Goal: Task Accomplishment & Management: Manage account settings

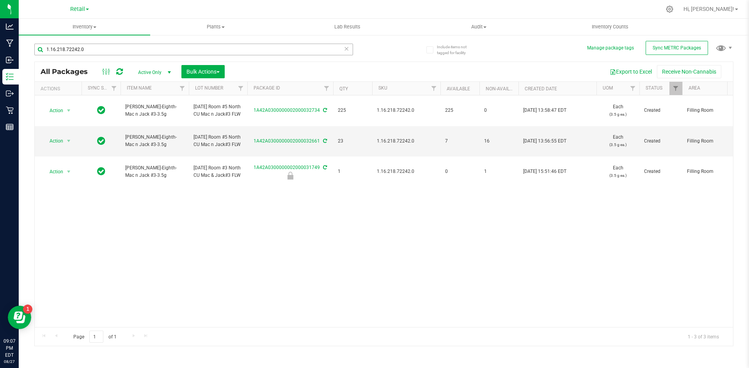
click at [118, 46] on div "1.16.218.72242.0" at bounding box center [208, 49] width 349 height 25
click at [118, 46] on input "1.16.218.72242.0" at bounding box center [193, 50] width 319 height 12
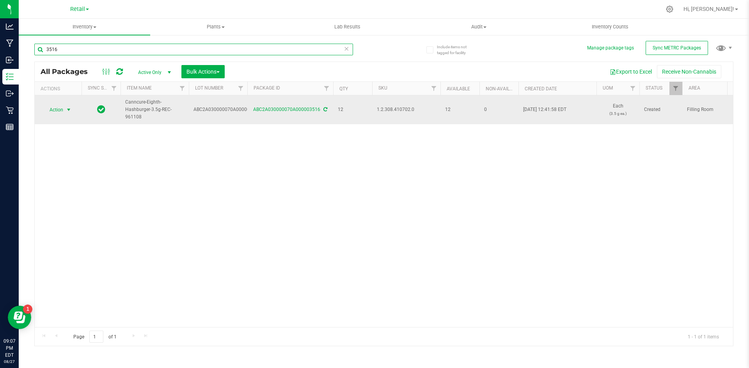
type input "3516"
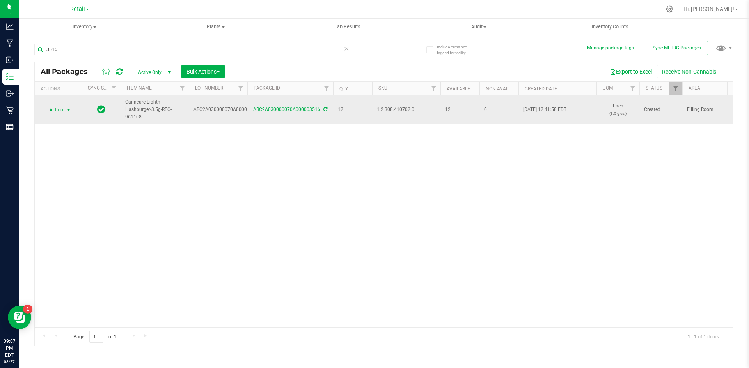
click at [57, 106] on span "Action" at bounding box center [52, 109] width 21 height 11
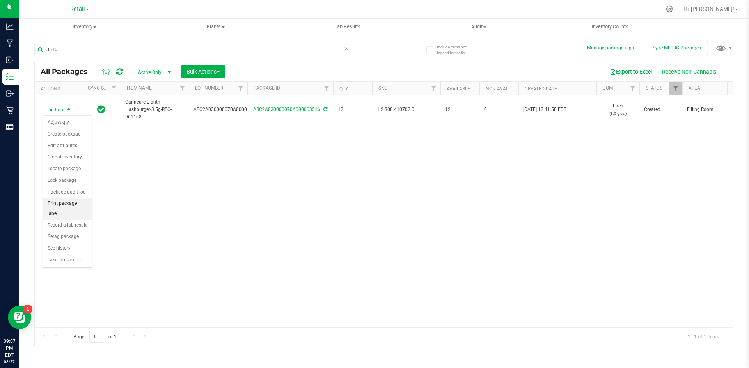
click at [67, 204] on li "Print package label" at bounding box center [67, 208] width 49 height 21
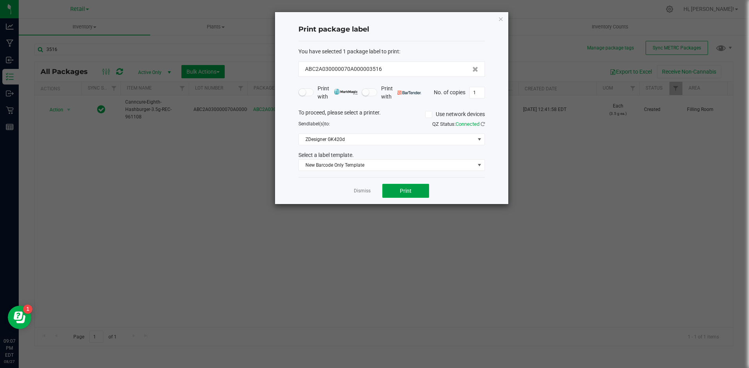
click at [405, 187] on button "Print" at bounding box center [405, 191] width 47 height 14
click at [500, 19] on icon "button" at bounding box center [500, 18] width 5 height 9
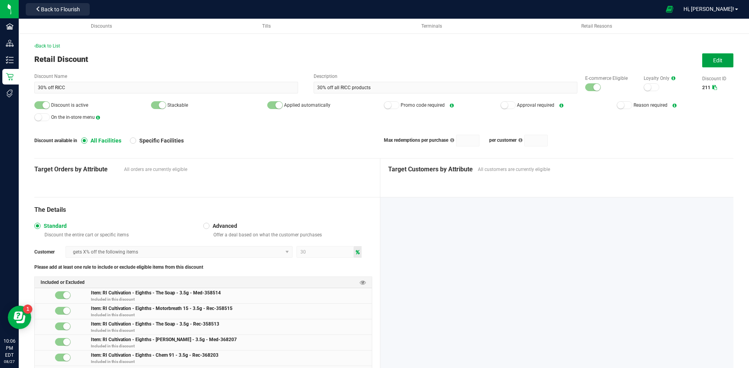
drag, startPoint x: 710, startPoint y: 56, endPoint x: 692, endPoint y: 62, distance: 18.4
click at [710, 56] on button "Edit" at bounding box center [717, 60] width 31 height 14
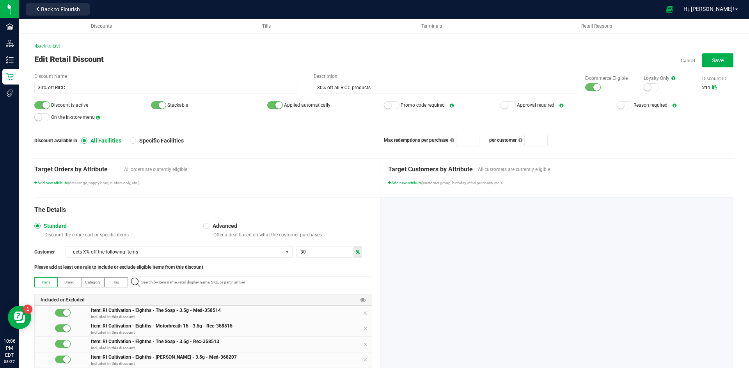
click at [585, 90] on div at bounding box center [593, 87] width 16 height 8
click at [47, 101] on span "Discount is active" at bounding box center [92, 105] width 117 height 12
click at [45, 108] on small at bounding box center [45, 105] width 7 height 7
click at [712, 65] on button "Save" at bounding box center [717, 60] width 31 height 14
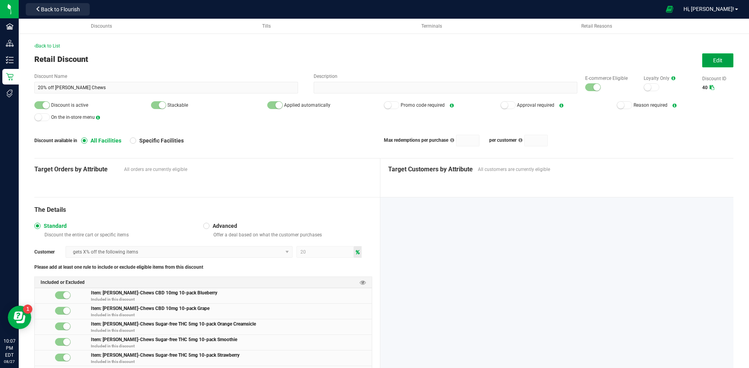
click at [713, 61] on span "Edit" at bounding box center [717, 60] width 9 height 6
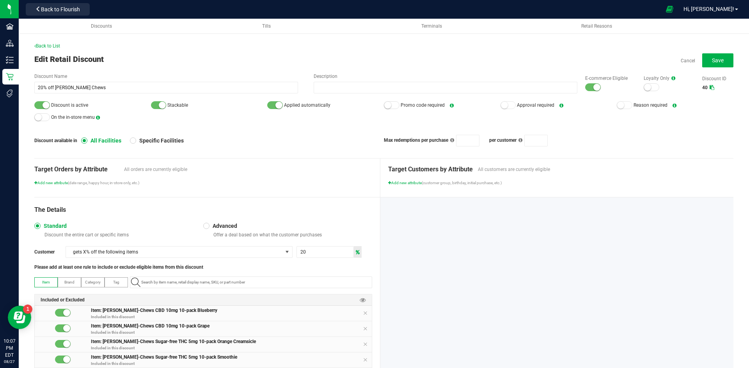
click at [586, 86] on div at bounding box center [593, 87] width 16 height 8
click at [52, 100] on span "Discount is active" at bounding box center [92, 105] width 117 height 12
click at [47, 103] on small at bounding box center [45, 105] width 7 height 7
click at [712, 60] on span "Save" at bounding box center [718, 60] width 12 height 6
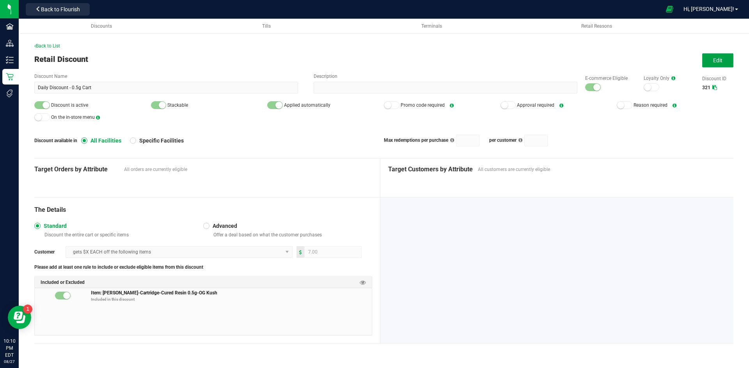
click at [705, 64] on button "Edit" at bounding box center [717, 60] width 31 height 14
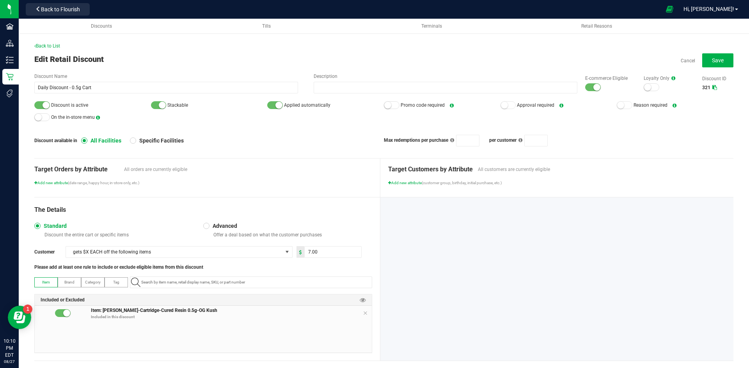
click at [585, 89] on div at bounding box center [593, 87] width 16 height 8
click at [40, 103] on div at bounding box center [42, 105] width 16 height 8
click at [724, 58] on button "Save" at bounding box center [717, 60] width 31 height 14
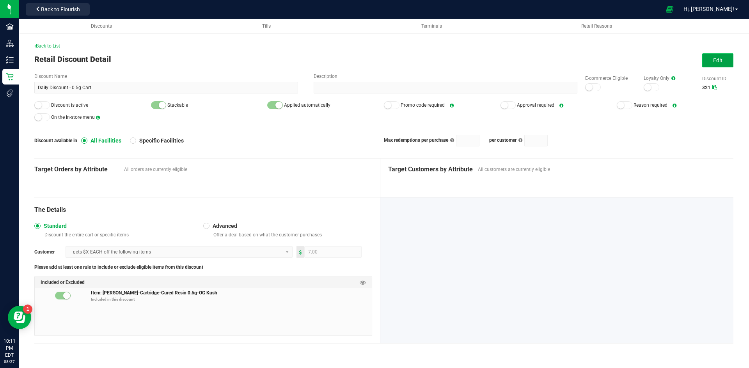
click at [712, 62] on button "Edit" at bounding box center [717, 60] width 31 height 14
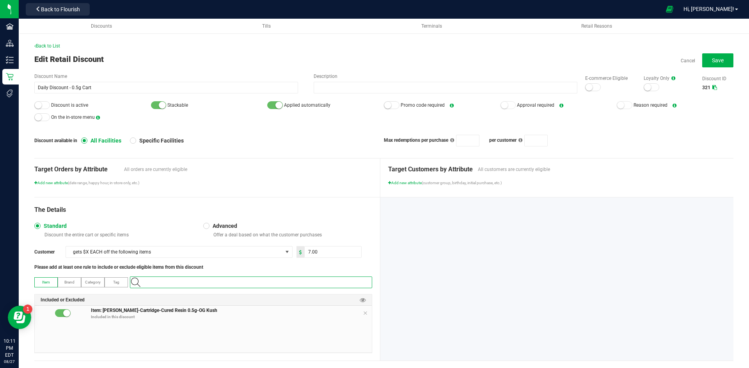
paste input "1.17.44194.63257.0"
type input "1.17.44194.63257.0"
click at [257, 294] on Cake "Slater-Cartridge-Cured Resin 0.5g-Wedding Cake" at bounding box center [249, 296] width 238 height 12
click at [333, 254] on input "7" at bounding box center [333, 252] width 57 height 11
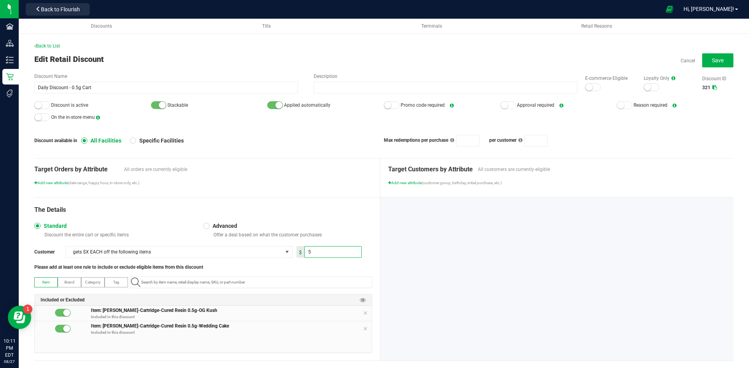
type input "5.00"
click at [324, 212] on div "The Details" at bounding box center [203, 209] width 338 height 9
click at [704, 59] on button "Save" at bounding box center [717, 60] width 31 height 14
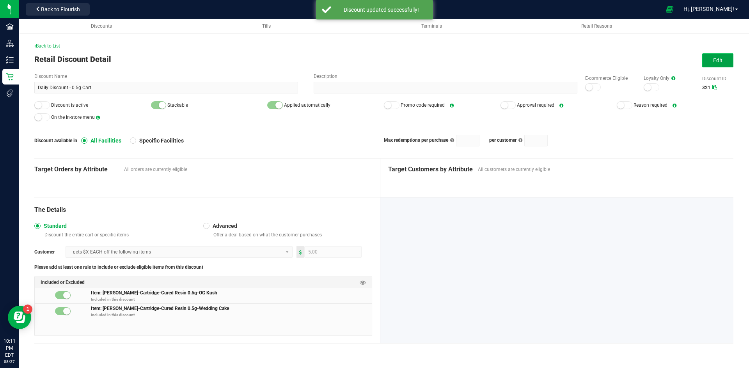
click at [713, 56] on button "Edit" at bounding box center [717, 60] width 31 height 14
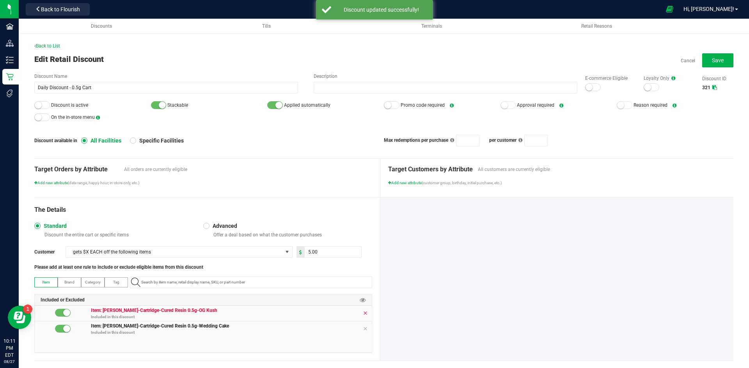
click at [363, 314] on icon at bounding box center [365, 313] width 5 height 6
click at [724, 50] on div "Back to List Edit Retail Discount Cancel Save Discount Name Daily Discount - 0.…" at bounding box center [383, 207] width 699 height 331
click at [717, 57] on button "Save" at bounding box center [717, 60] width 31 height 14
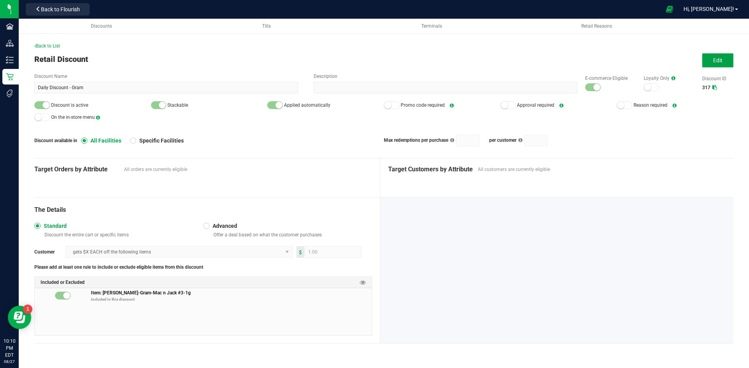
click at [710, 59] on button "Edit" at bounding box center [717, 60] width 31 height 14
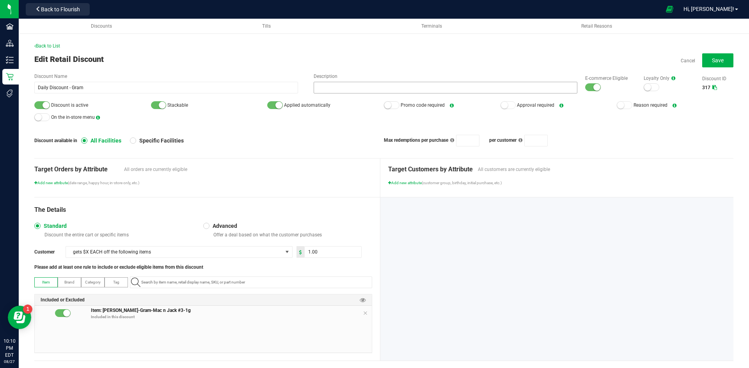
drag, startPoint x: 591, startPoint y: 89, endPoint x: 531, endPoint y: 90, distance: 60.8
click at [593, 89] on small at bounding box center [596, 87] width 7 height 7
click at [43, 104] on small at bounding box center [45, 105] width 7 height 7
drag, startPoint x: 711, startPoint y: 58, endPoint x: 468, endPoint y: 21, distance: 245.3
click at [712, 58] on span "Save" at bounding box center [718, 60] width 12 height 6
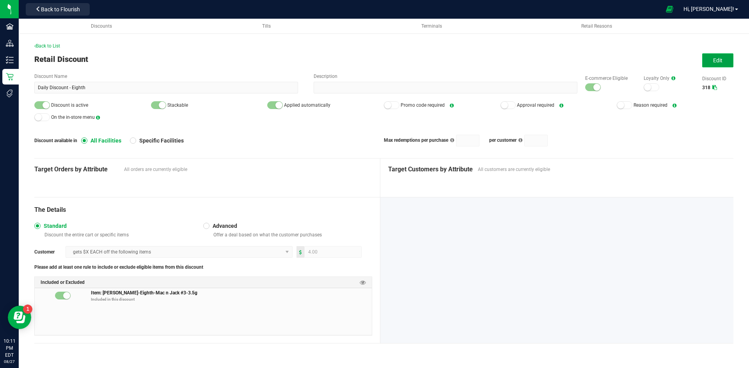
click at [712, 62] on button "Edit" at bounding box center [717, 60] width 31 height 14
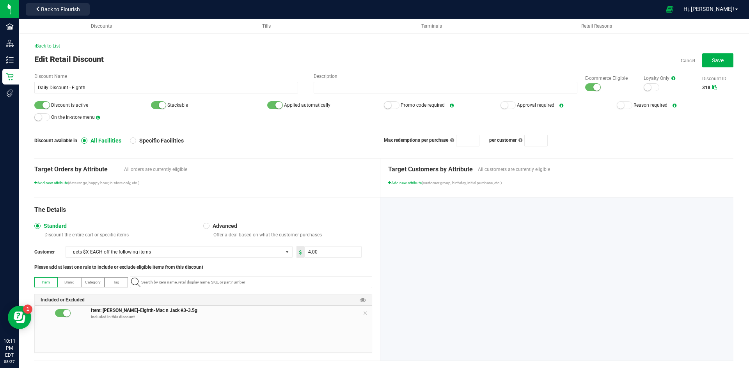
click at [593, 89] on small at bounding box center [596, 87] width 7 height 7
click at [34, 106] on div "Back to List Edit Retail Discount Cancel Save Discount Name Daily Discount - Ei…" at bounding box center [384, 200] width 730 height 362
click at [40, 107] on div at bounding box center [42, 105] width 16 height 8
click at [703, 57] on button "Save" at bounding box center [717, 60] width 31 height 14
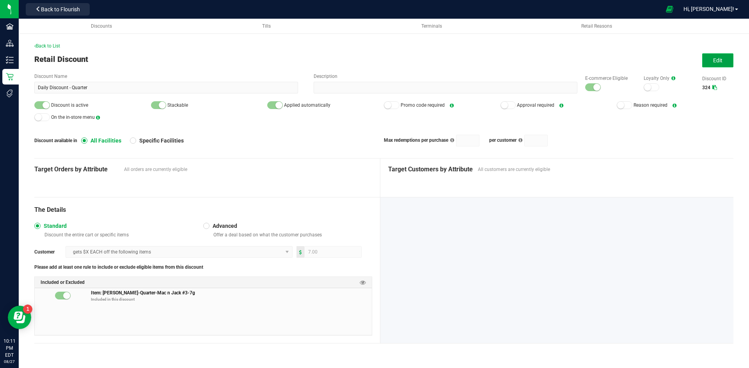
click at [710, 57] on button "Edit" at bounding box center [717, 60] width 31 height 14
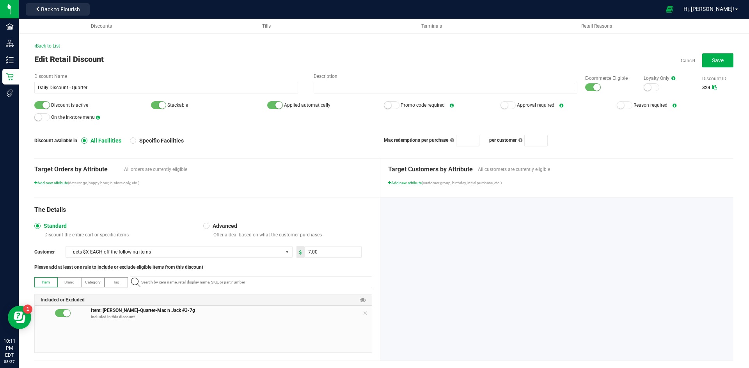
click at [593, 89] on small at bounding box center [596, 87] width 7 height 7
click at [41, 106] on div at bounding box center [42, 105] width 16 height 8
click at [717, 61] on button "Save" at bounding box center [717, 60] width 31 height 14
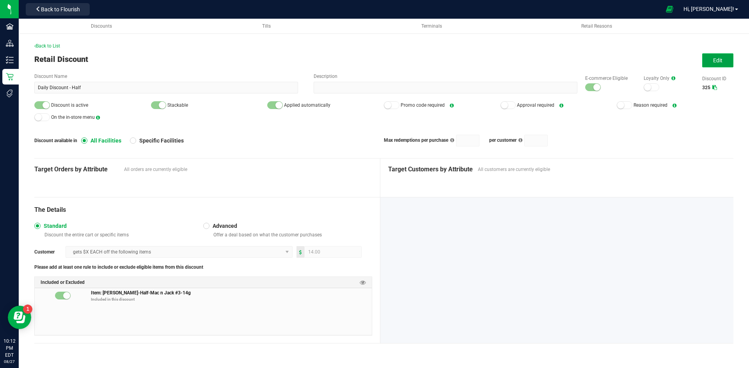
click at [722, 64] on button "Edit" at bounding box center [717, 60] width 31 height 14
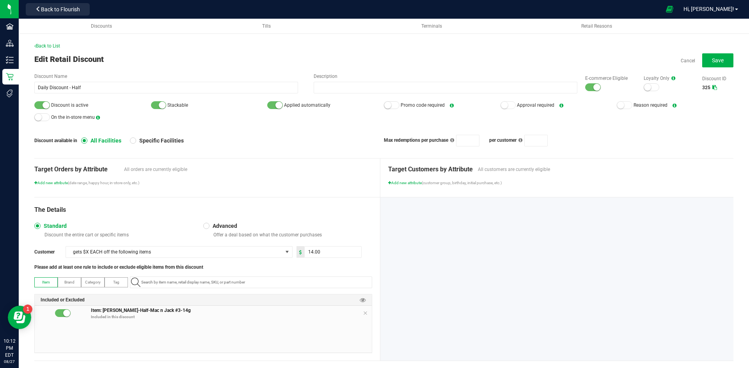
click at [587, 89] on div at bounding box center [593, 87] width 16 height 8
click at [40, 109] on span "Discount is active" at bounding box center [92, 105] width 117 height 12
click at [41, 104] on div at bounding box center [42, 105] width 16 height 8
click at [714, 58] on span "Save" at bounding box center [718, 60] width 12 height 6
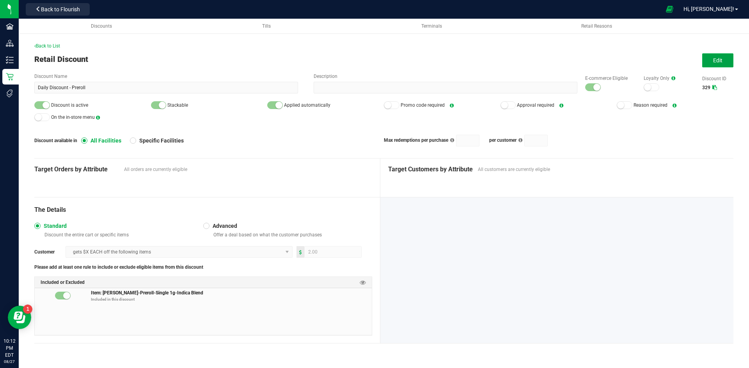
drag, startPoint x: 707, startPoint y: 61, endPoint x: 652, endPoint y: 82, distance: 58.6
click at [707, 61] on button "Edit" at bounding box center [717, 60] width 31 height 14
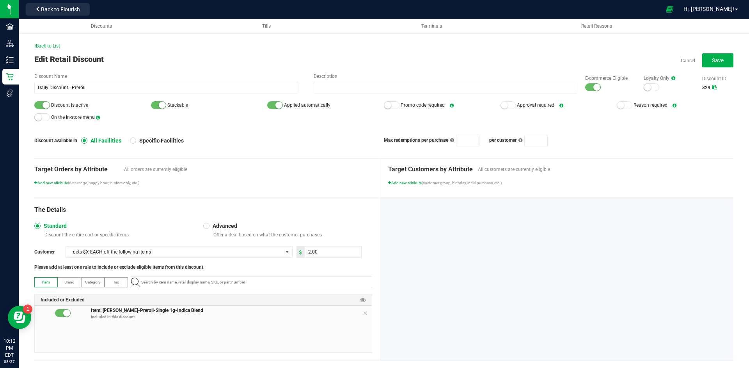
click at [588, 91] on div at bounding box center [593, 87] width 16 height 8
click at [44, 106] on small at bounding box center [45, 105] width 7 height 7
paste input "1.2.309.462800.0"
type input "1.2.309.462800.0"
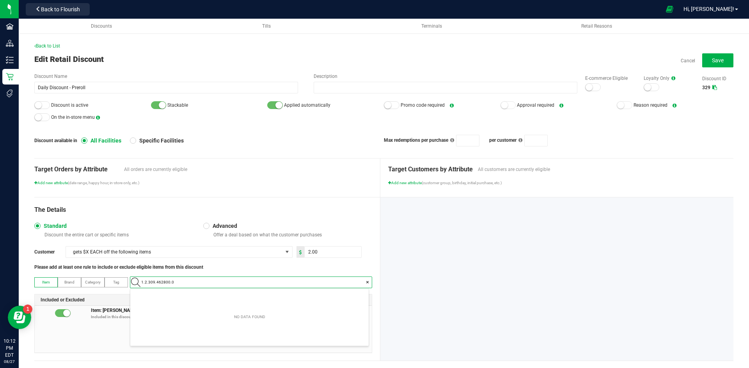
scroll to position [11, 238]
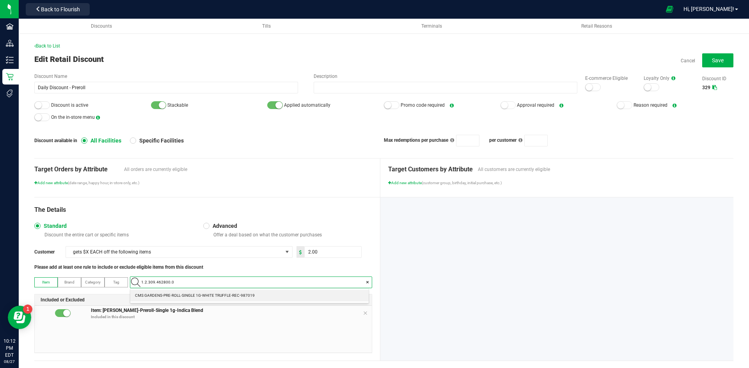
click at [242, 296] on span "CMS GARDENS-PRE-ROLL-SINGLE 1G-WHITE TRUFFLE-REC-987019" at bounding box center [195, 296] width 120 height 8
click at [363, 315] on icon at bounding box center [365, 313] width 5 height 6
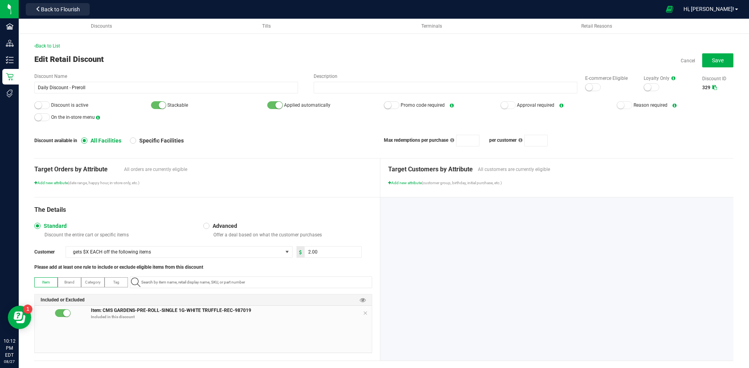
click at [318, 176] on div "Target Orders by Attribute All orders are currently eligible Add new attribute …" at bounding box center [203, 172] width 338 height 27
click at [721, 56] on button "Save" at bounding box center [717, 60] width 31 height 14
